Goal: Task Accomplishment & Management: Manage account settings

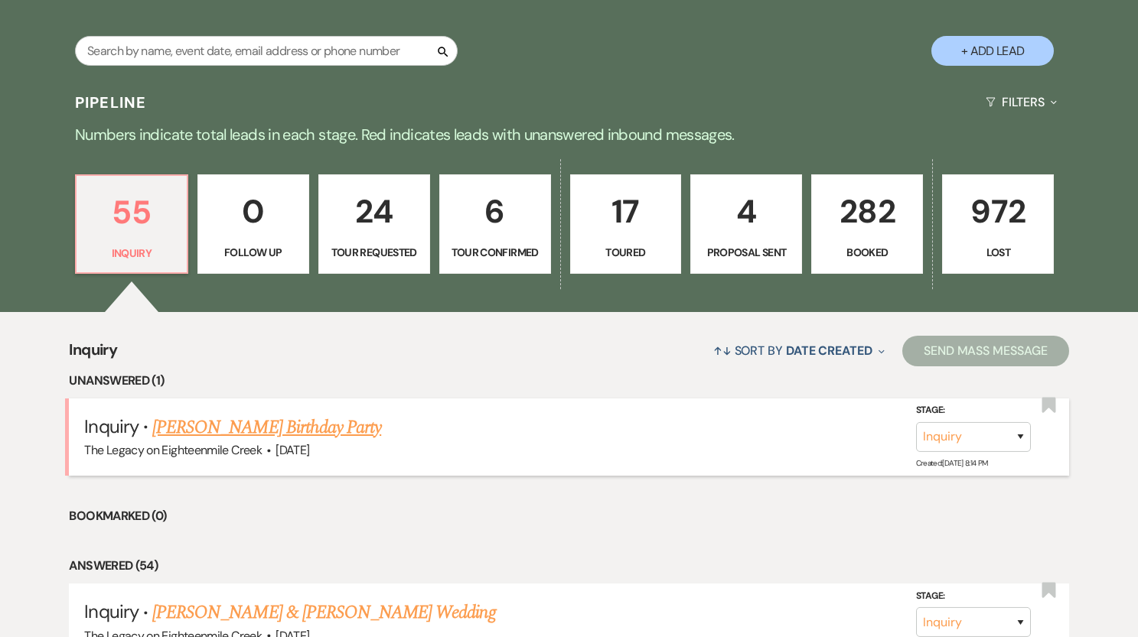
click at [328, 424] on link "[PERSON_NAME] Birthday Party" at bounding box center [266, 428] width 229 height 28
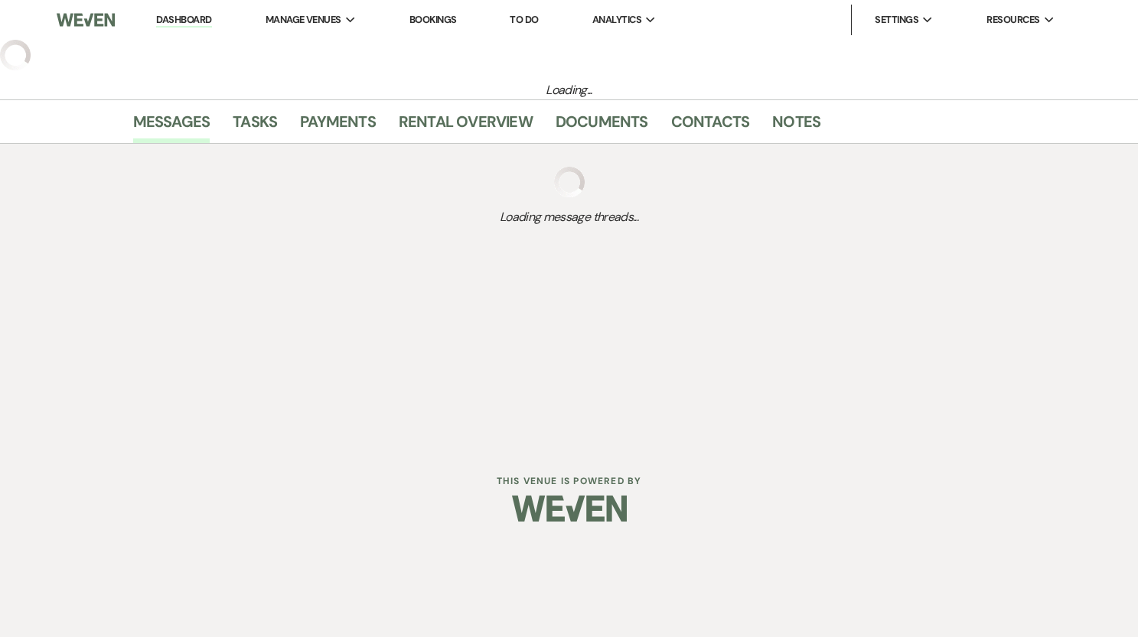
select select "5"
select select "4"
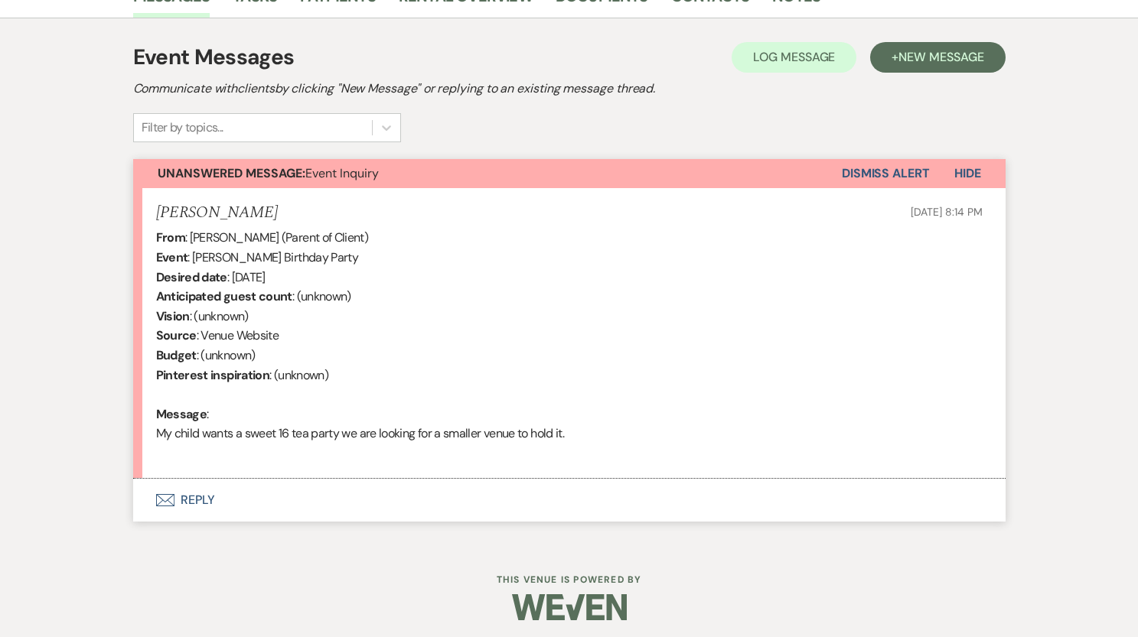
scroll to position [416, 0]
